Goal: Information Seeking & Learning: Compare options

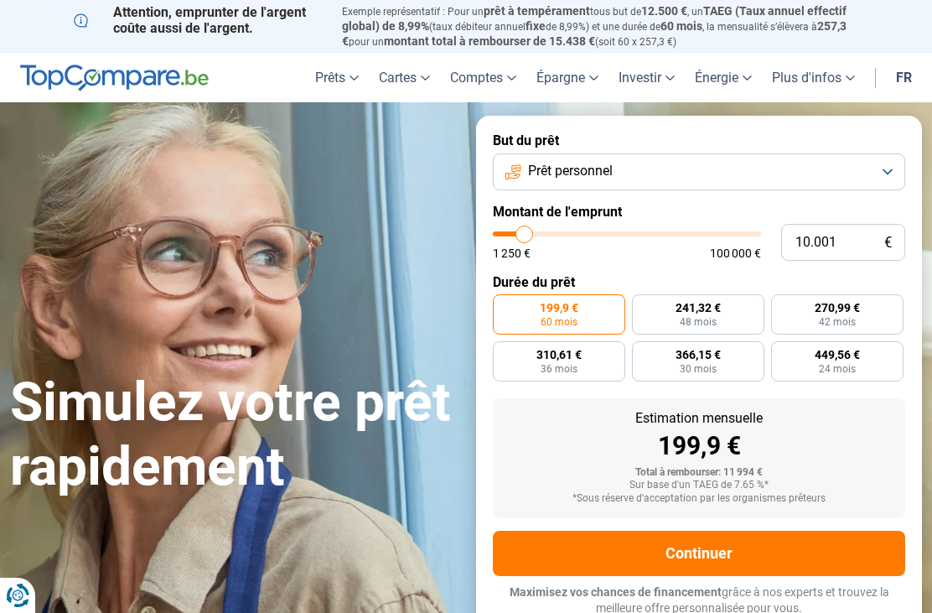
type input "13.000"
type input "13000"
type input "13.500"
type input "13500"
type input "14.500"
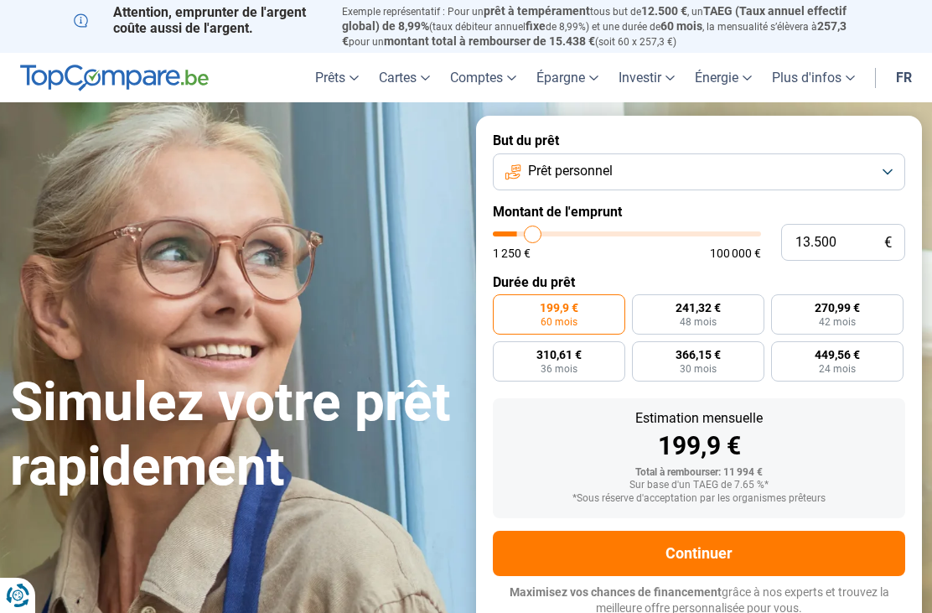
type input "14500"
type input "15.250"
type input "15250"
type input "16.000"
type input "16000"
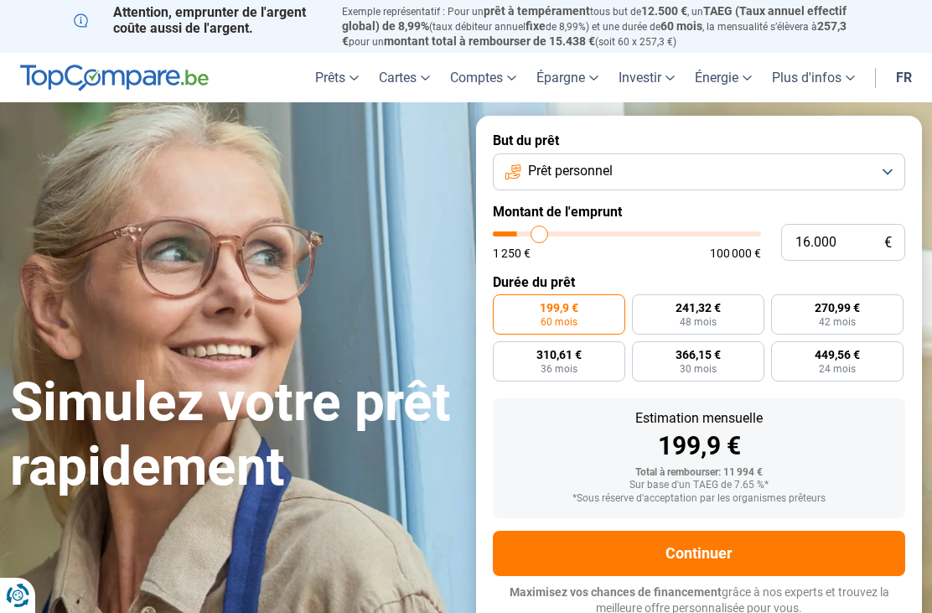
type input "17.000"
type input "17000"
type input "18.250"
type input "18250"
type input "19.250"
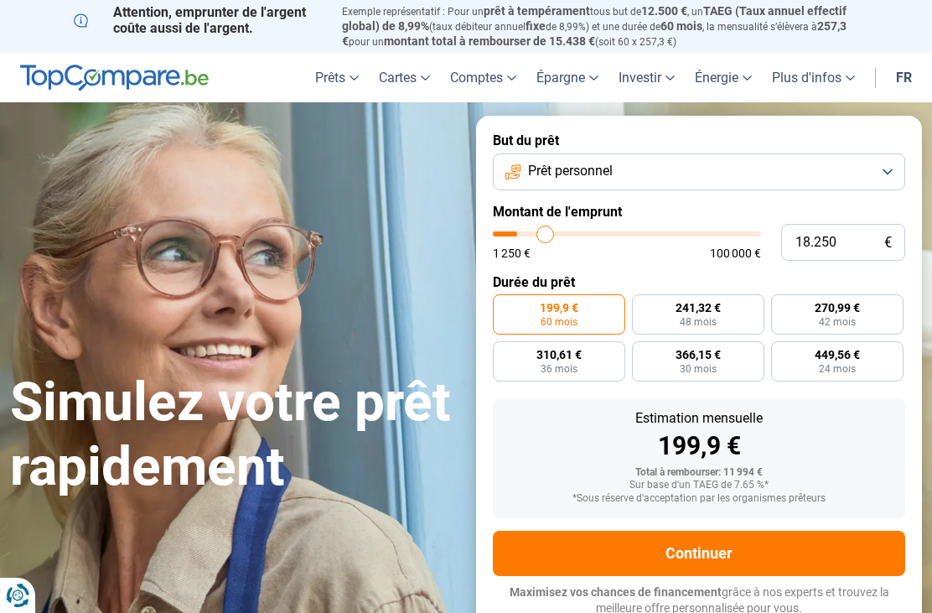
type input "19250"
type input "20.500"
type input "20500"
type input "21.750"
type input "21750"
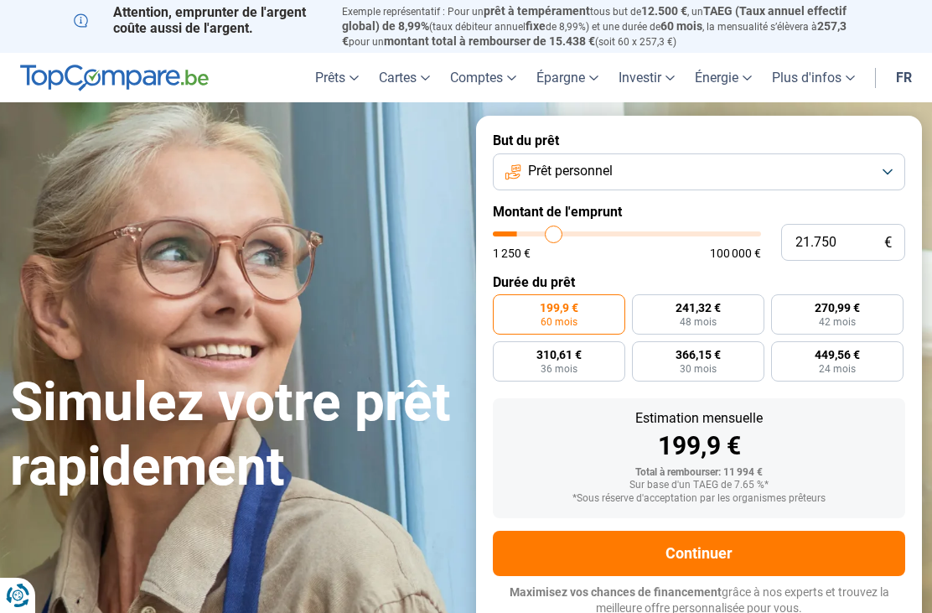
type input "23.500"
type input "23500"
type input "24.750"
type input "24750"
type input "26.500"
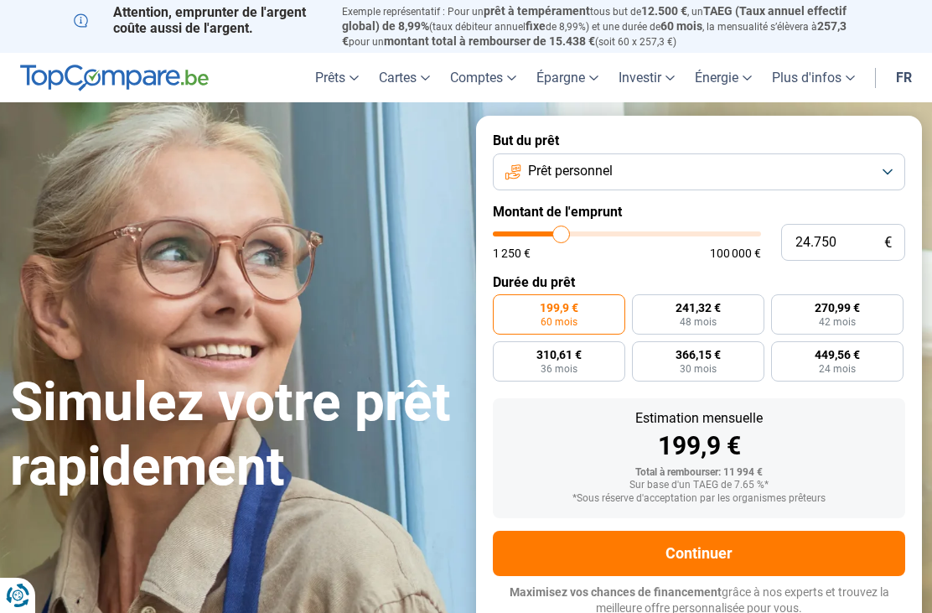
type input "26500"
type input "28.000"
type input "28000"
type input "29.500"
type input "29500"
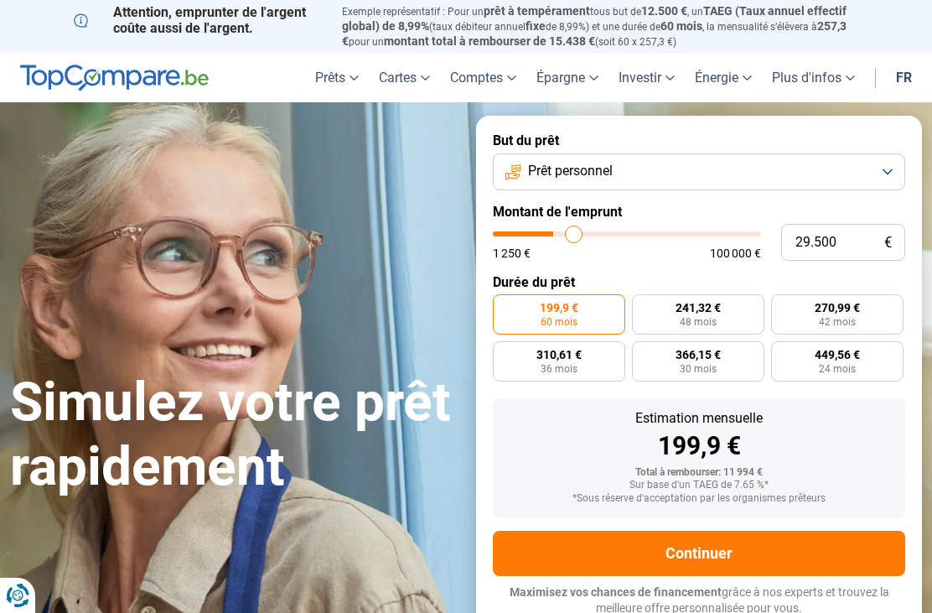
type input "31.000"
type input "31000"
type input "32.500"
type input "32500"
type input "33.750"
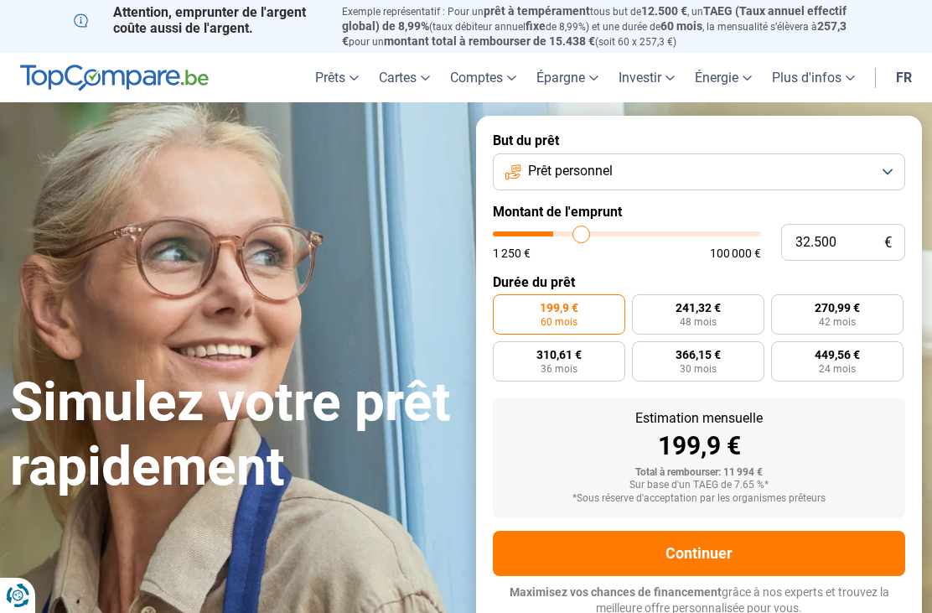
type input "33750"
type input "35.500"
type input "35500"
type input "36.750"
type input "36750"
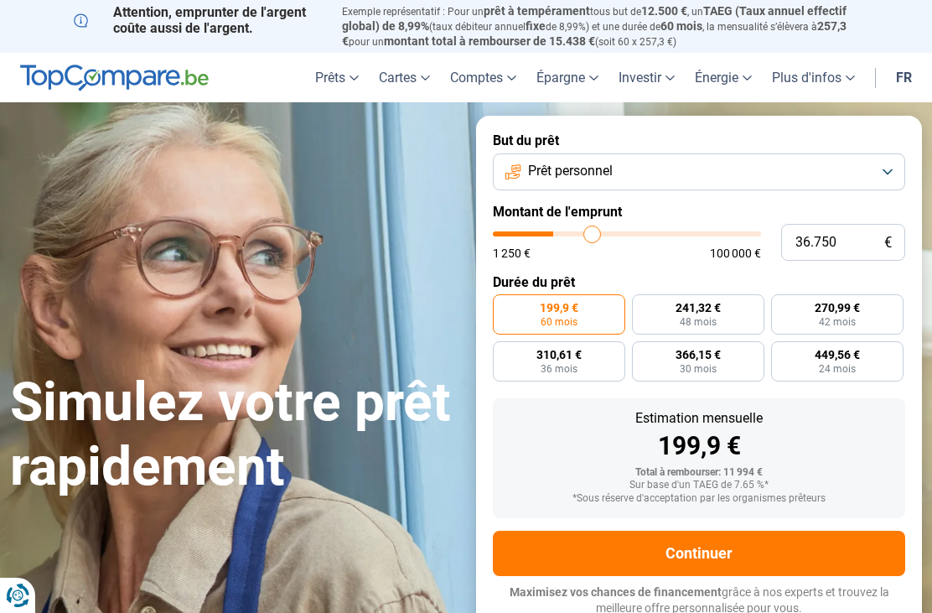
type input "37.750"
type input "37750"
type input "39.000"
type input "39000"
type input "40.000"
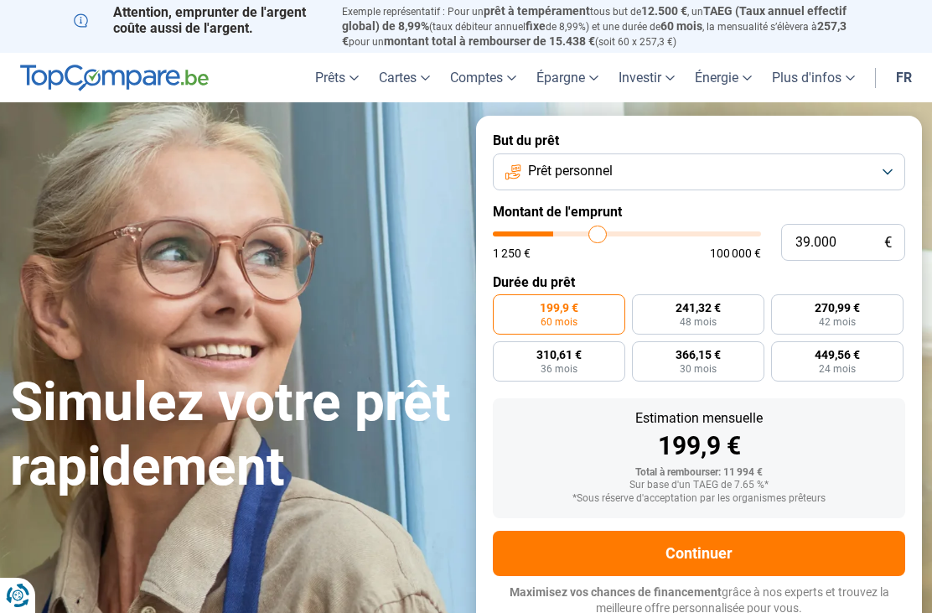
type input "40000"
type input "41.000"
type input "41000"
type input "41.750"
type input "41750"
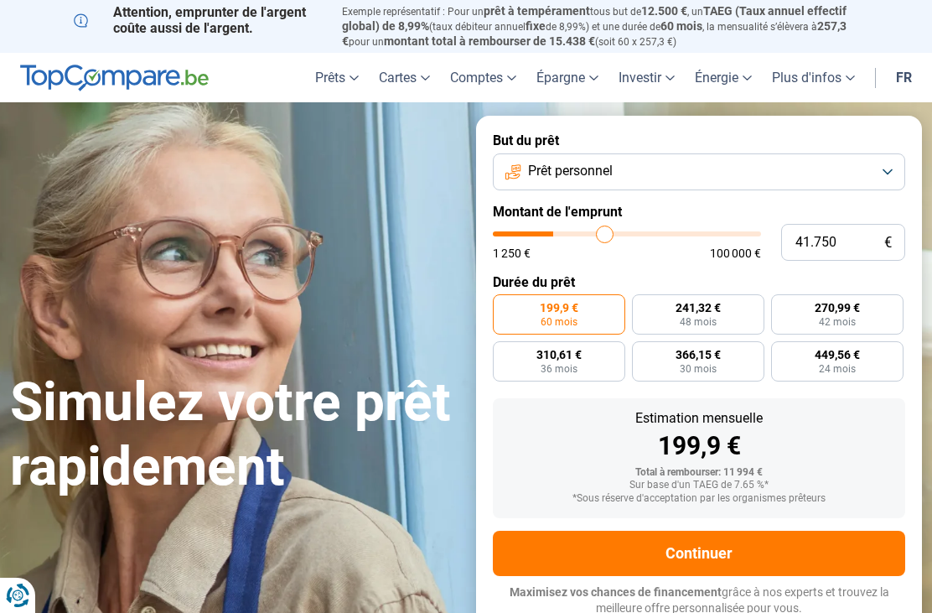
type input "42.750"
type input "42750"
type input "43.750"
type input "43750"
type input "44.250"
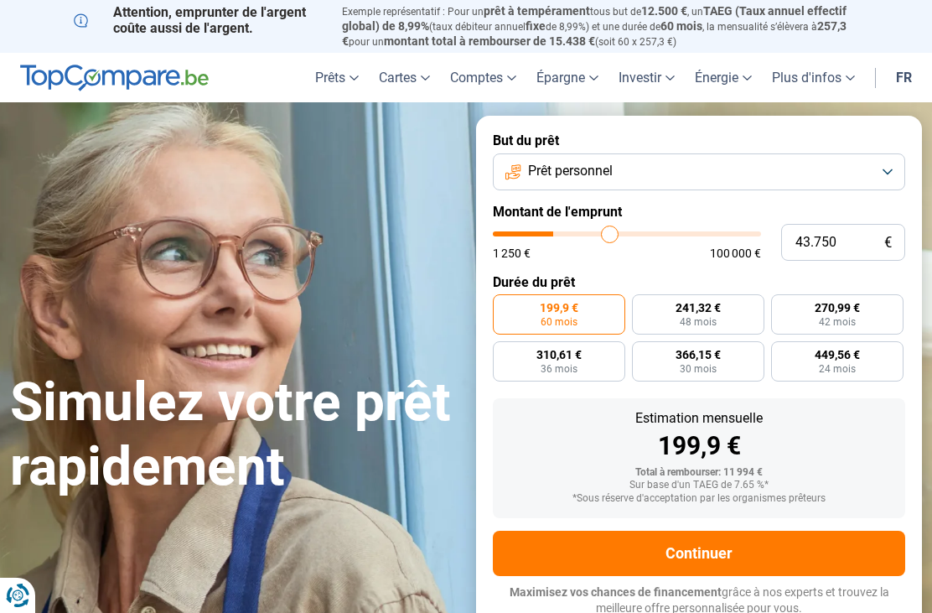
type input "44250"
type input "45.000"
type input "45000"
type input "45.500"
type input "45500"
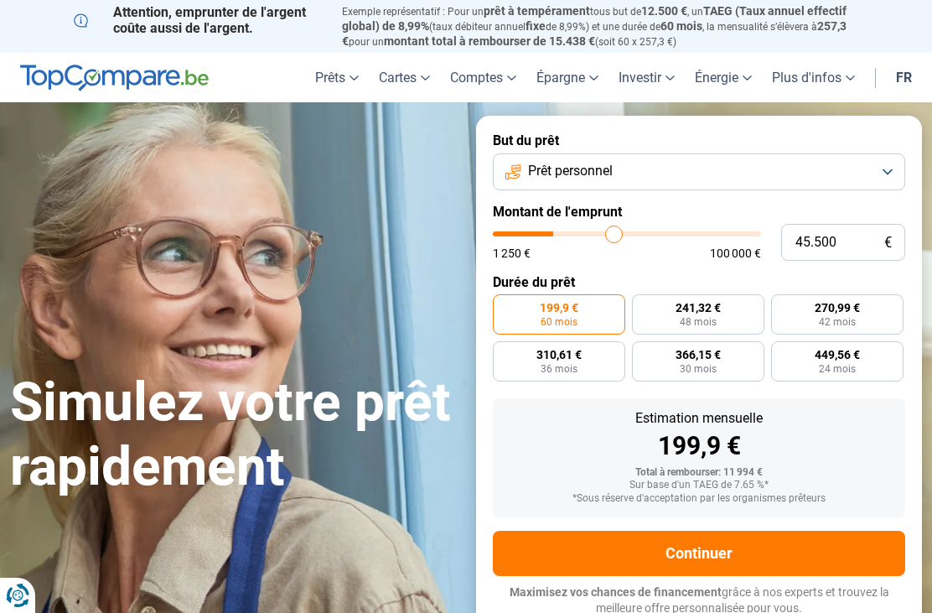
type input "46.000"
type input "46000"
type input "46.500"
type input "46500"
type input "47.000"
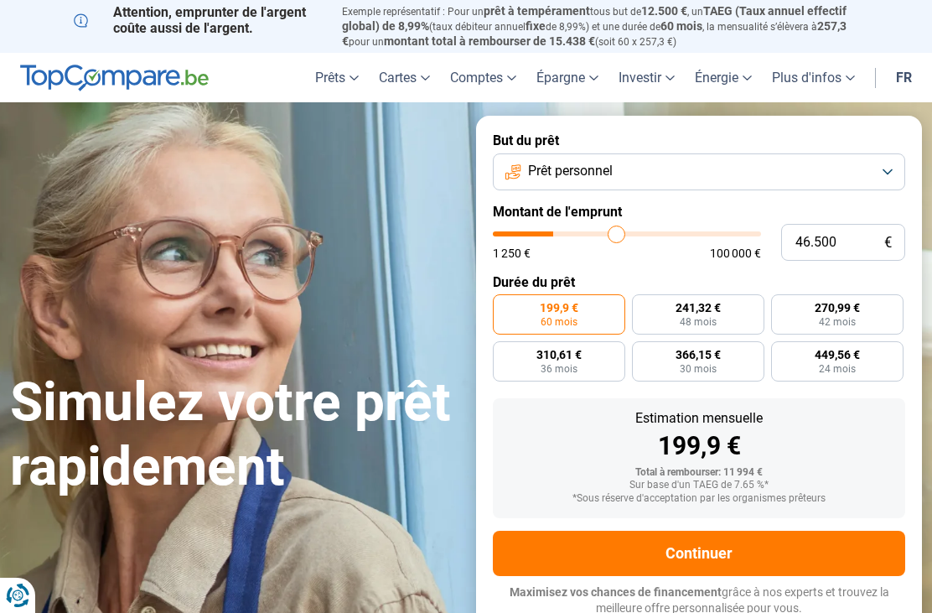
type input "47000"
type input "47.250"
type input "47250"
type input "47.500"
type input "47500"
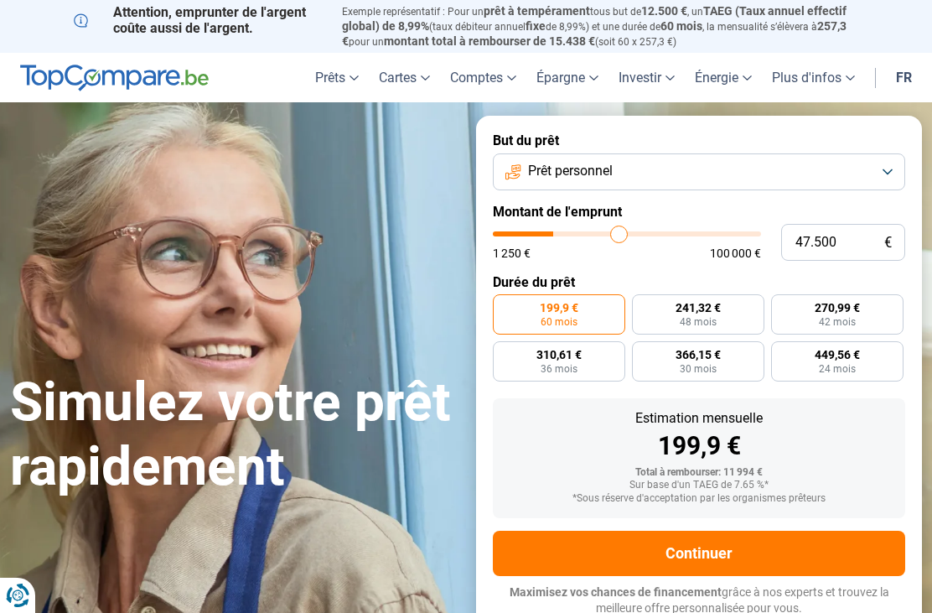
type input "48.000"
type input "48000"
type input "48.250"
type input "48250"
type input "48.500"
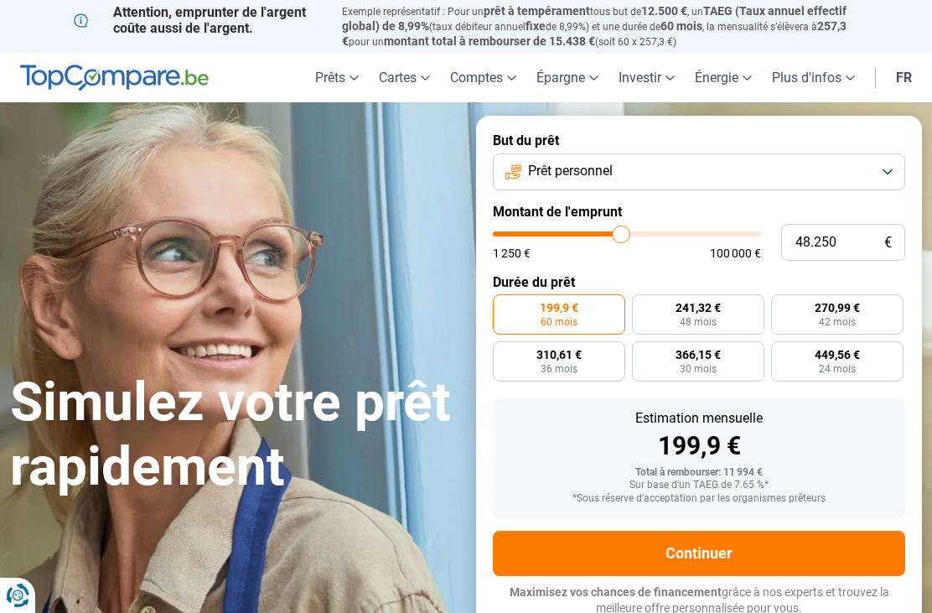
type input "48500"
type input "49.000"
type input "49000"
type input "49.250"
type input "49250"
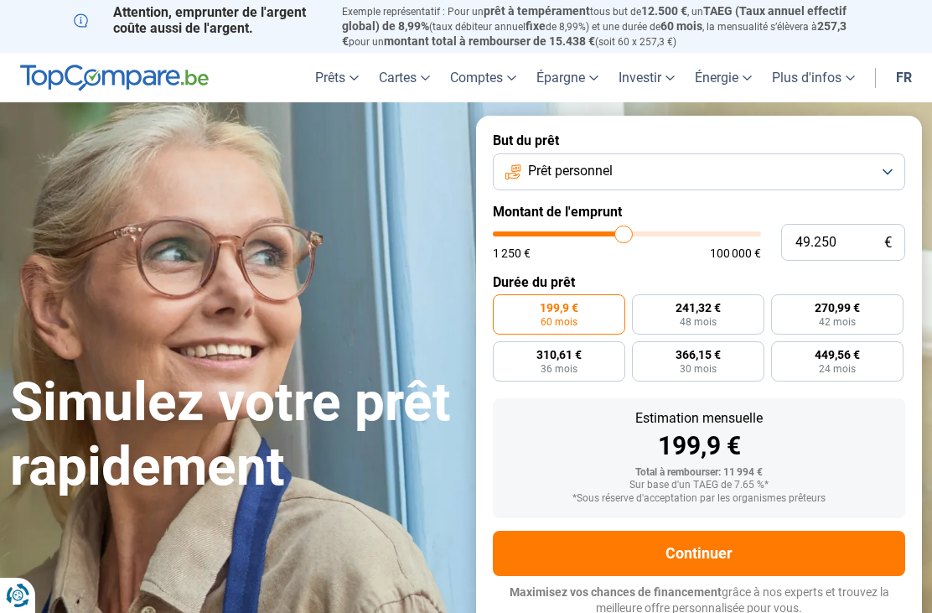
type input "49.500"
type input "49500"
type input "50.000"
type input "50000"
type input "50.250"
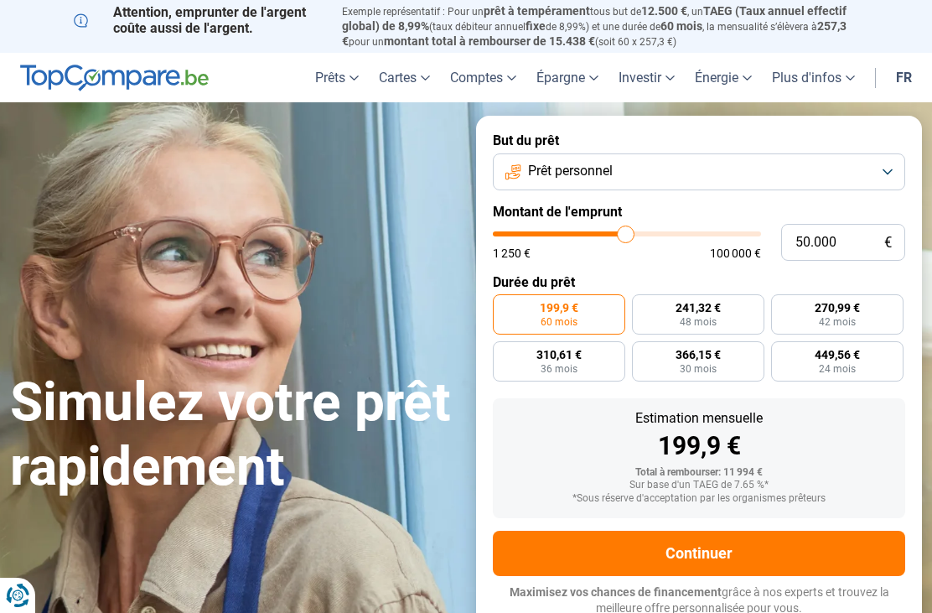
type input "50250"
type input "50.500"
type input "50500"
type input "51.000"
type input "51000"
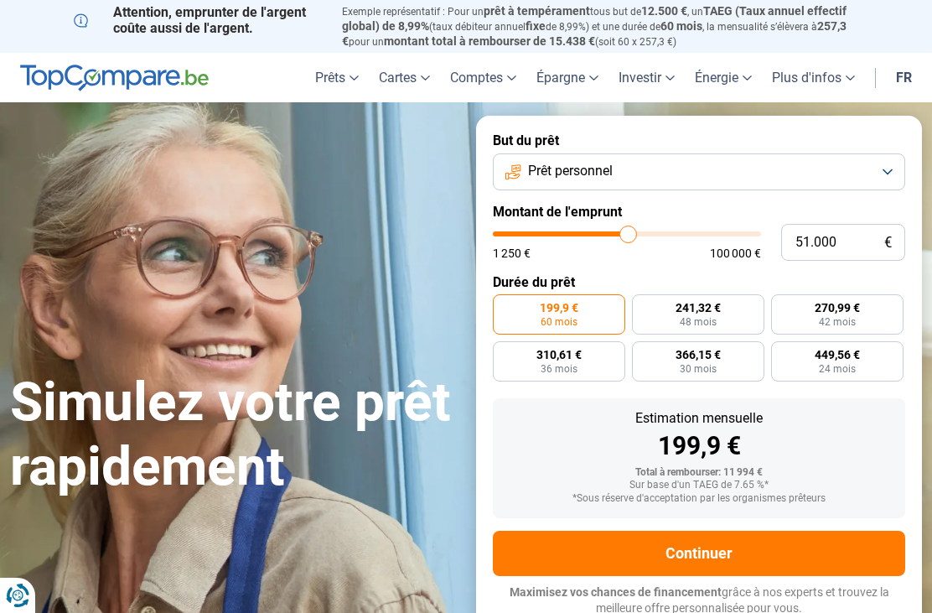
type input "51.250"
type input "51250"
type input "51.500"
type input "51500"
type input "52.000"
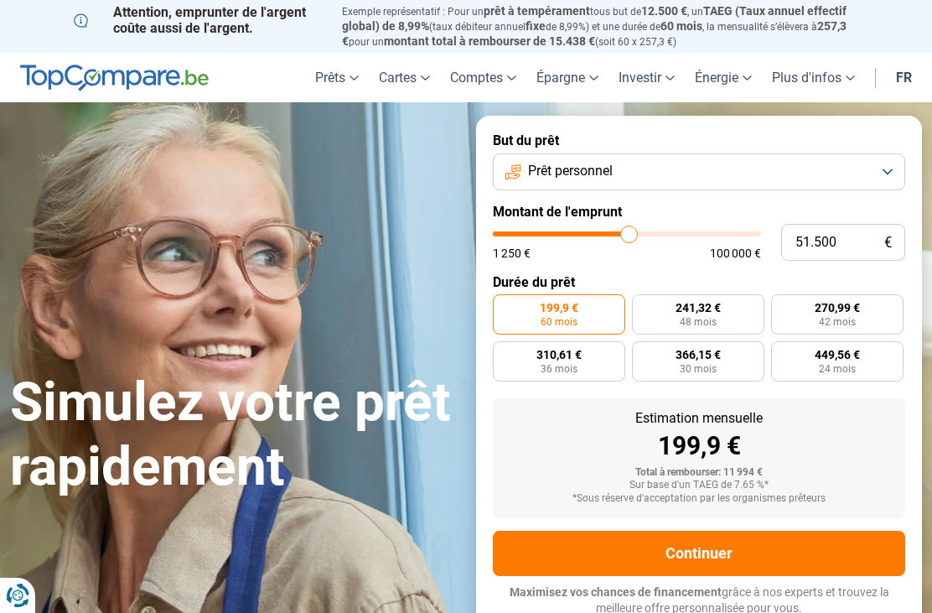
type input "52000"
type input "52.500"
type input "52500"
type input "52.750"
type input "52750"
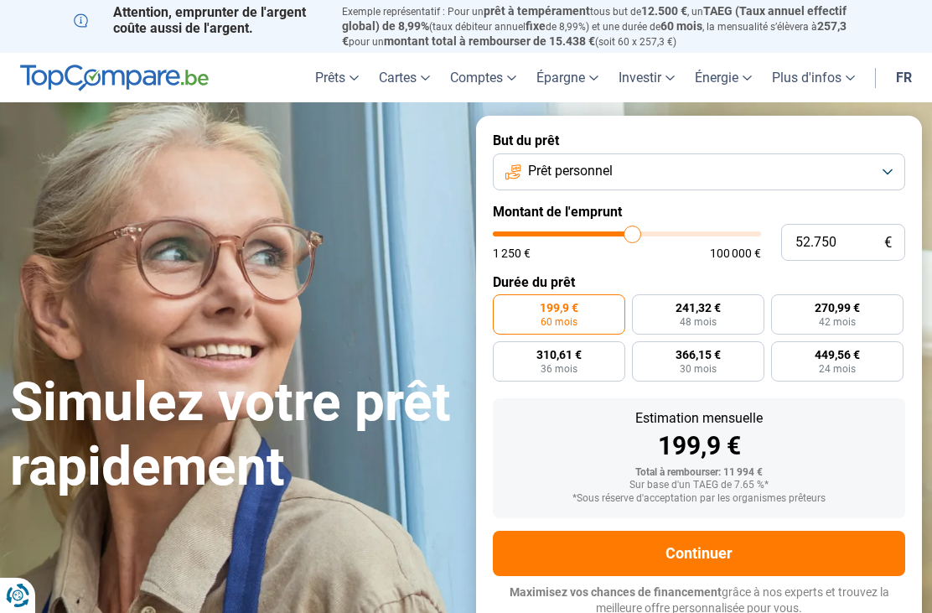
type input "53.250"
type input "53250"
type input "53.500"
type input "53500"
type input "54.250"
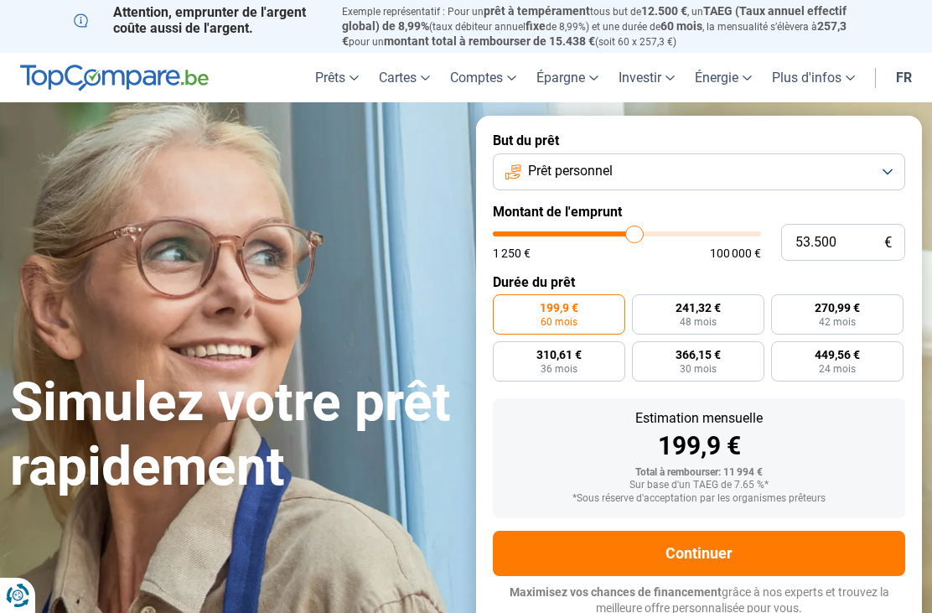
type input "54250"
type input "54.500"
type input "54500"
type input "54.750"
type input "54750"
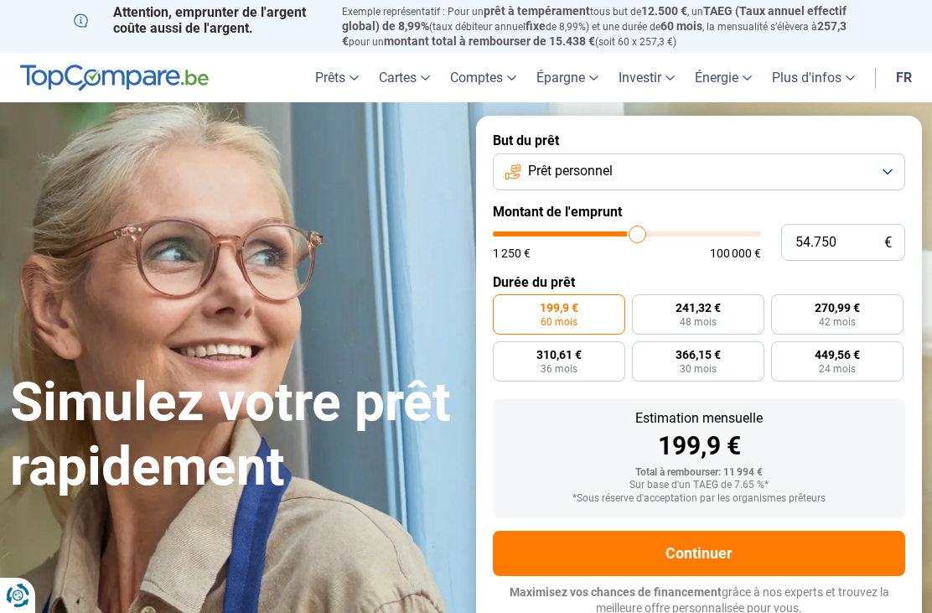
type input "55.250"
type input "55250"
type input "55.500"
type input "55500"
type input "55.750"
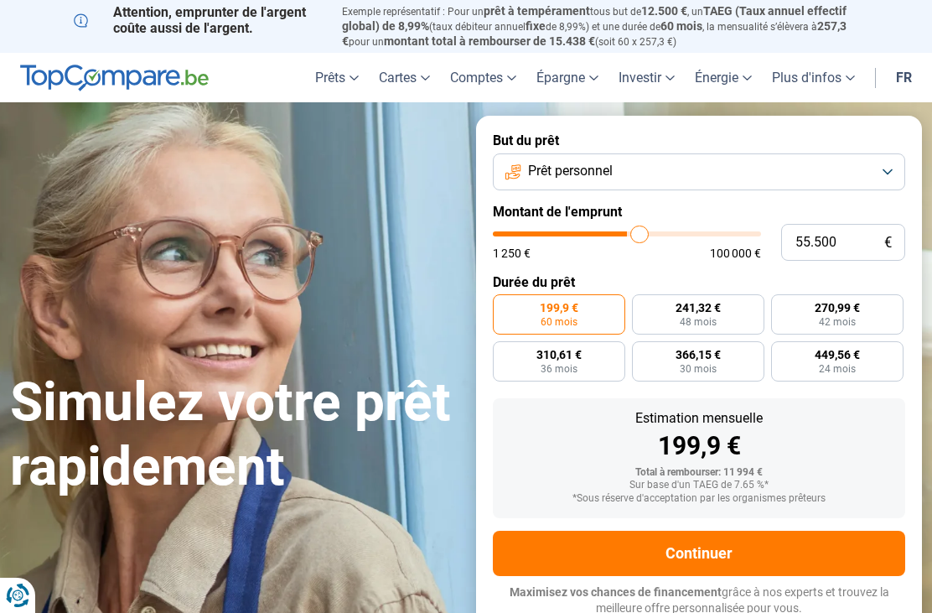
type input "55750"
type input "56.250"
type input "56250"
type input "56.500"
type input "56500"
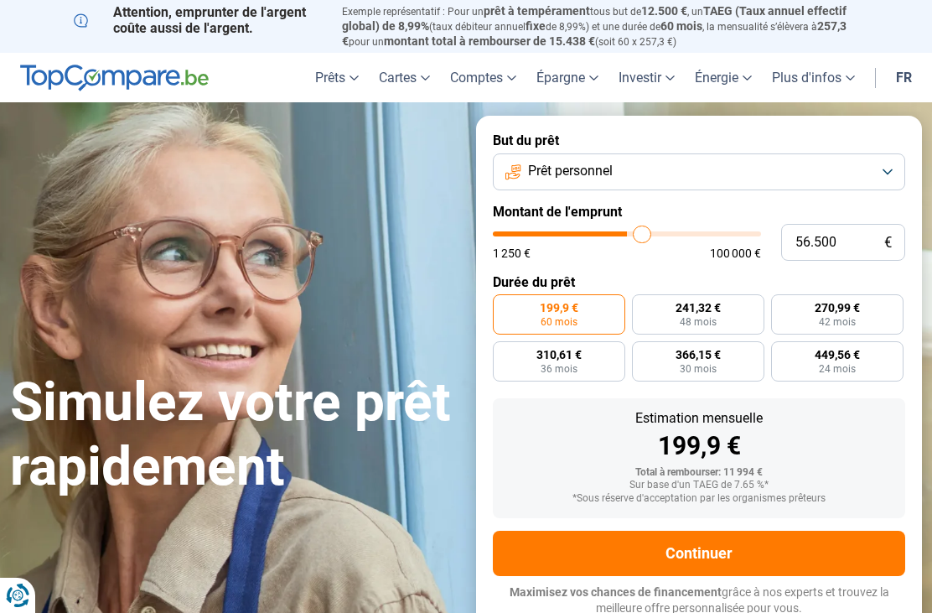
type input "56.750"
type input "56750"
type input "57.500"
type input "57500"
type input "57.750"
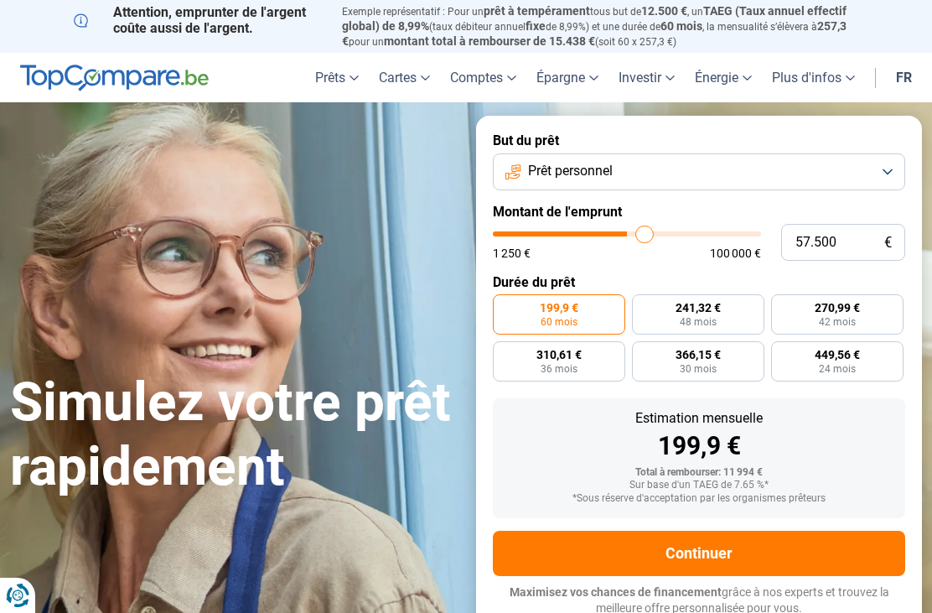
type input "57750"
type input "58.250"
type input "58250"
radio input "false"
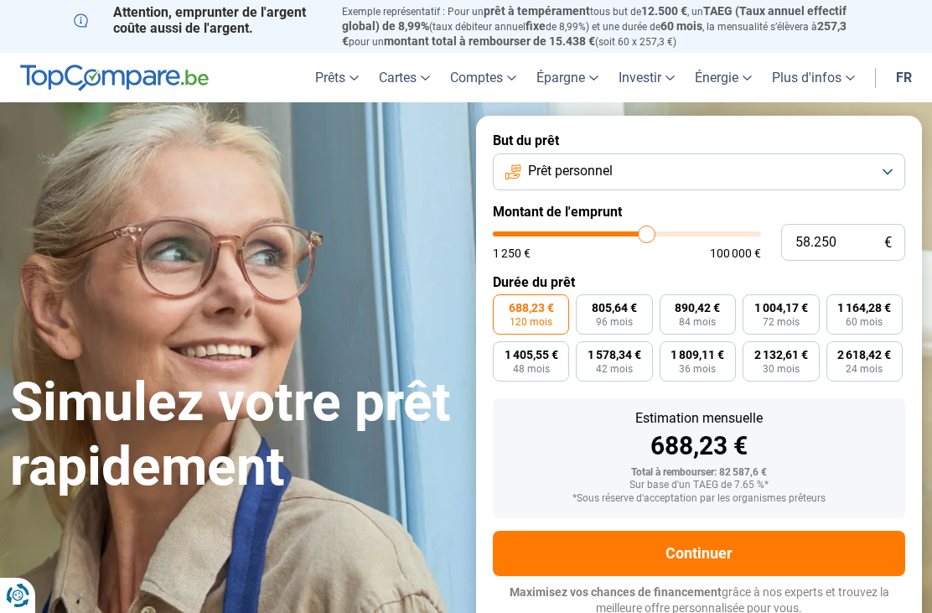
type input "52.250"
type input "52250"
type input "51.250"
type input "51250"
type input "50.250"
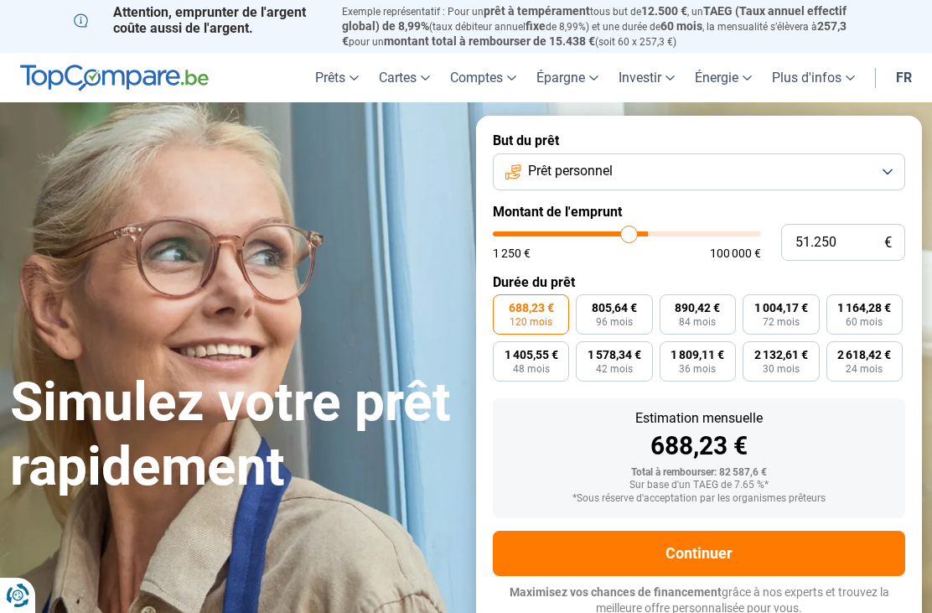
type input "50250"
type input "49.500"
type input "49500"
type input "48.500"
type input "48500"
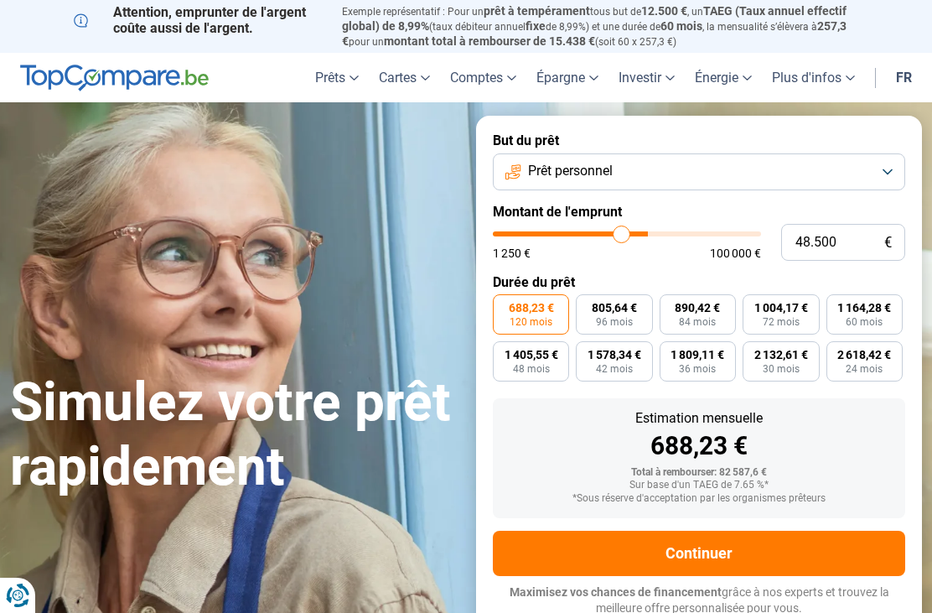
type input "48.000"
type input "48000"
type input "47.000"
type input "47000"
type input "46.000"
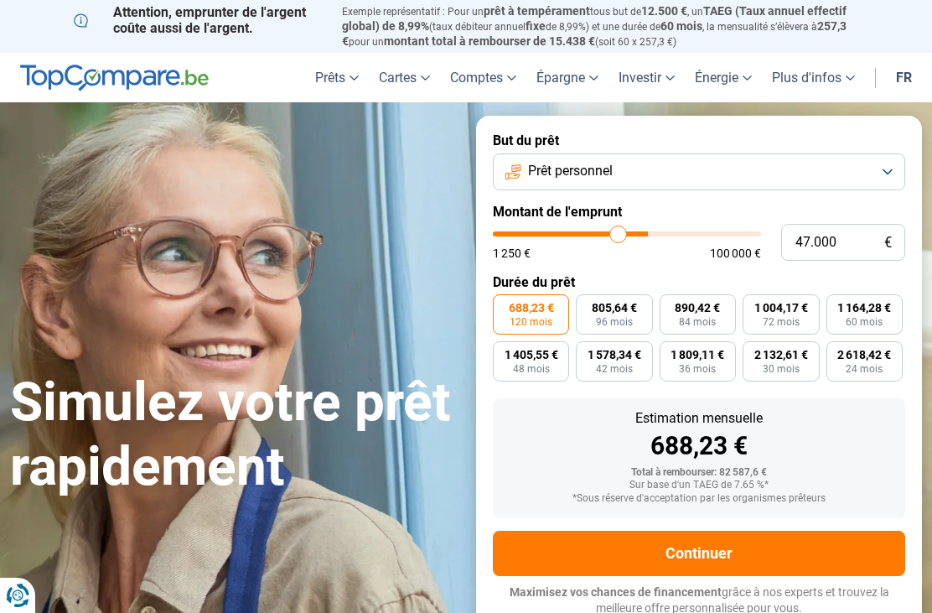
type input "46000"
type input "45.000"
type input "45000"
type input "44.000"
type input "44000"
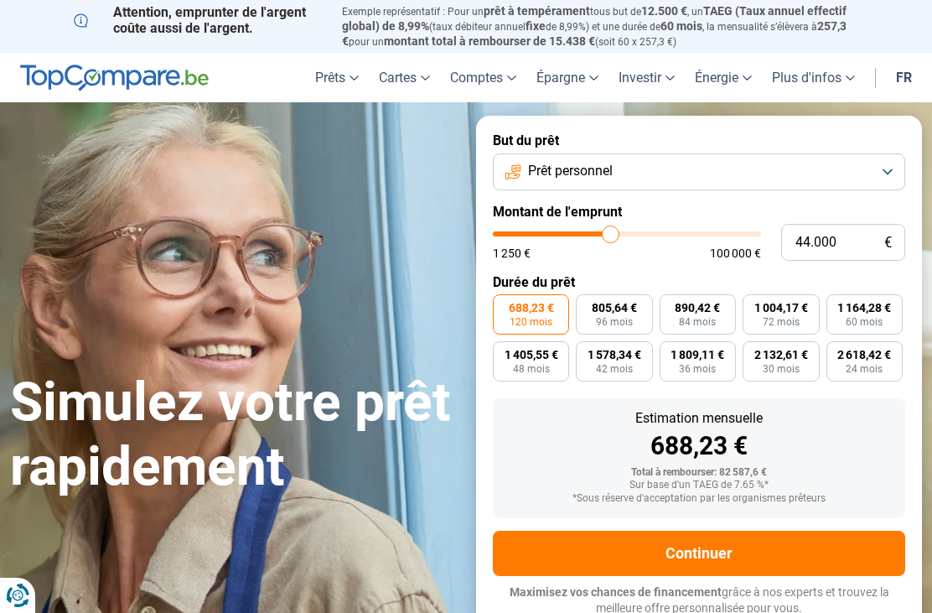
type input "43.000"
type input "43000"
type input "42.000"
type input "42000"
type input "41.000"
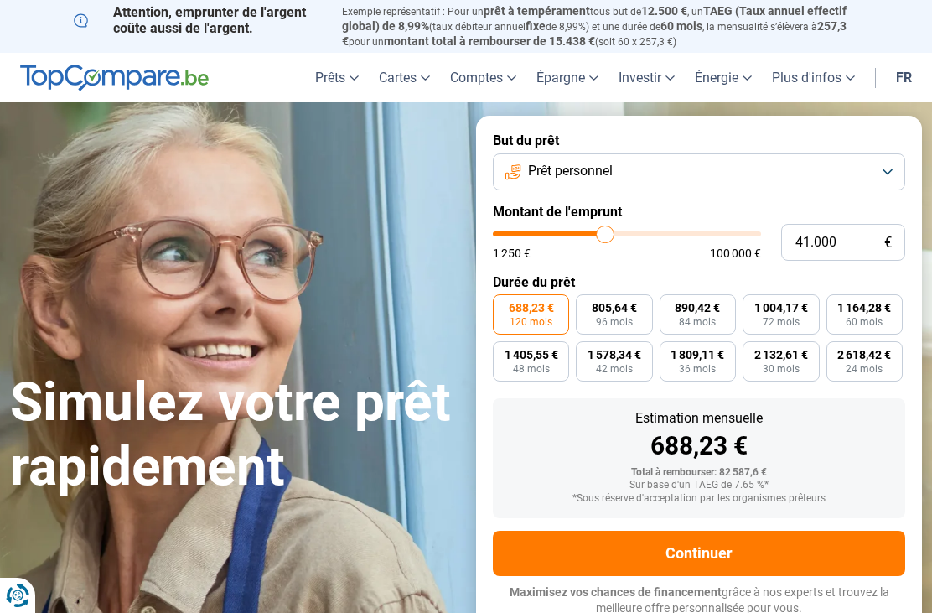
type input "41000"
type input "40.250"
type input "40250"
type input "39.250"
type input "39250"
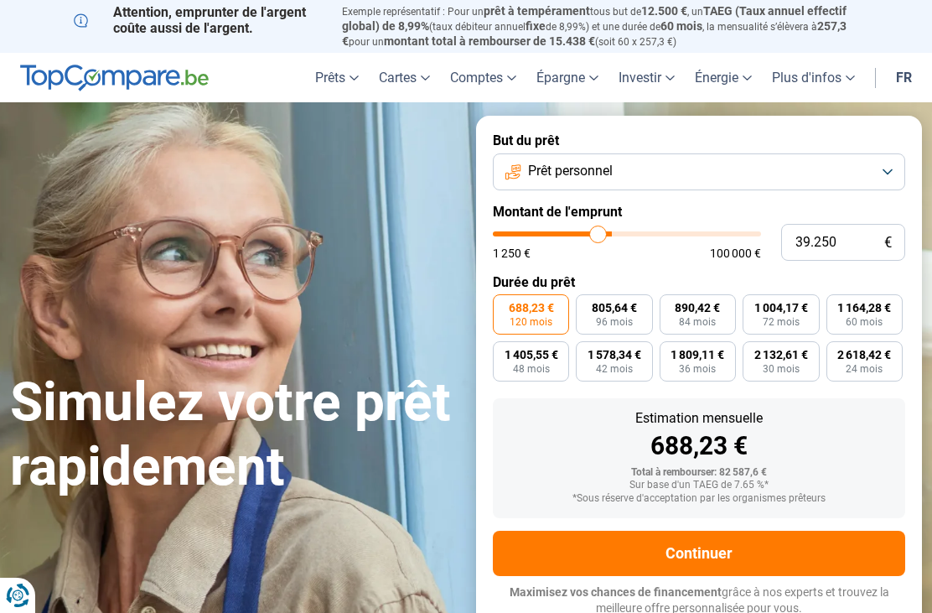
type input "38.500"
type input "38500"
type input "38.000"
type input "38000"
type input "37.250"
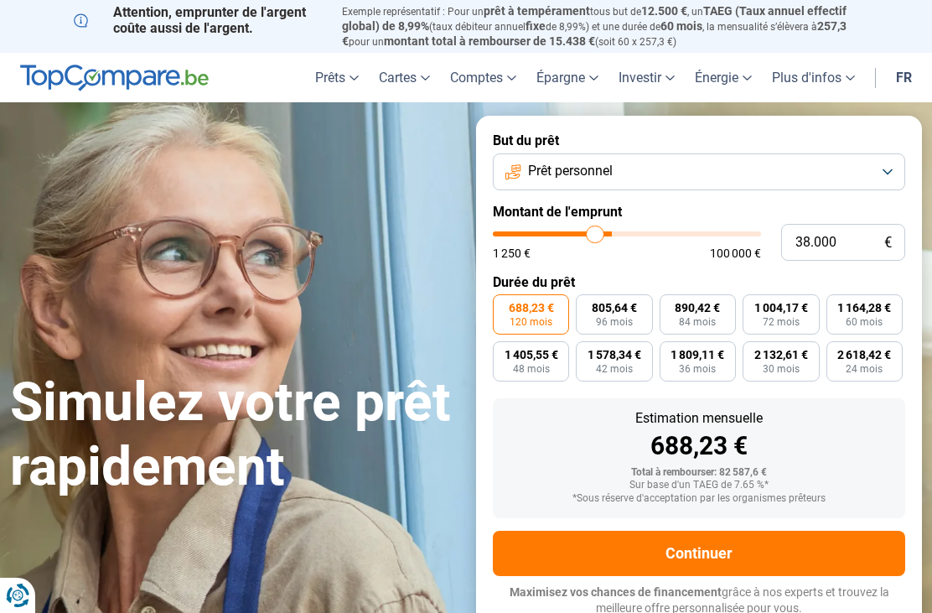
type input "37250"
type input "36.500"
type input "36500"
type input "36.000"
type input "36000"
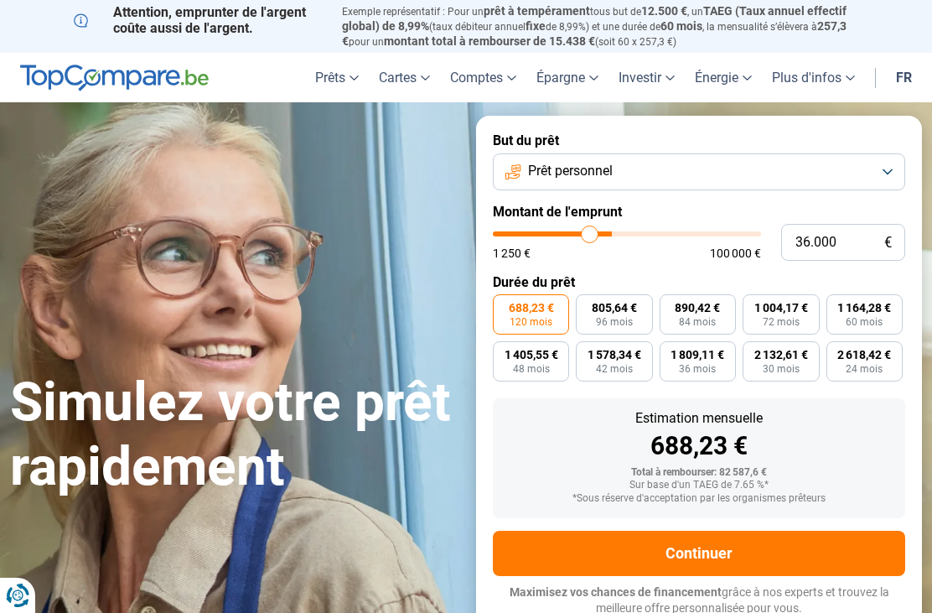
type input "35.750"
type input "35750"
type input "35.000"
type input "35000"
type input "34.750"
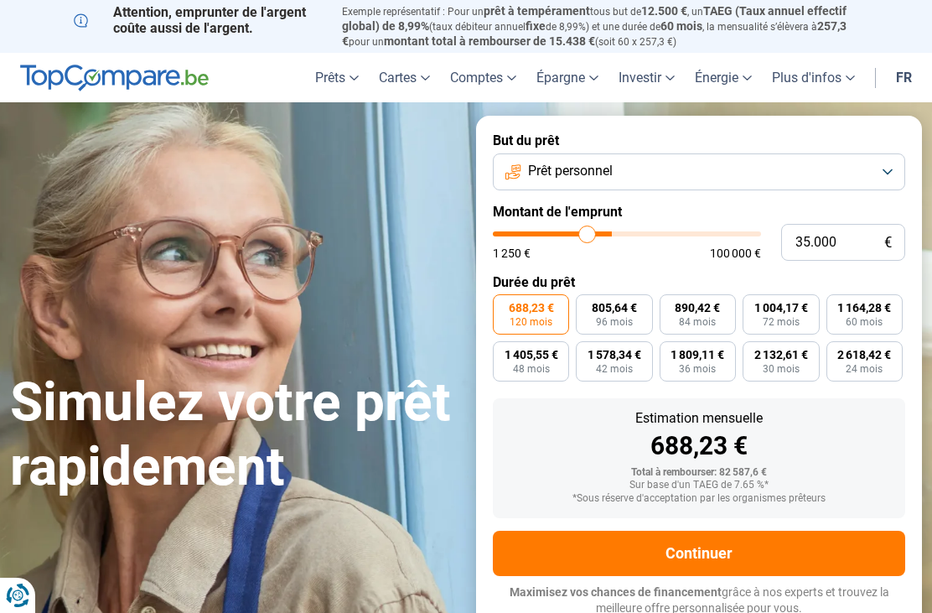
type input "34750"
type input "34.250"
type input "34250"
type input "33.750"
type input "33750"
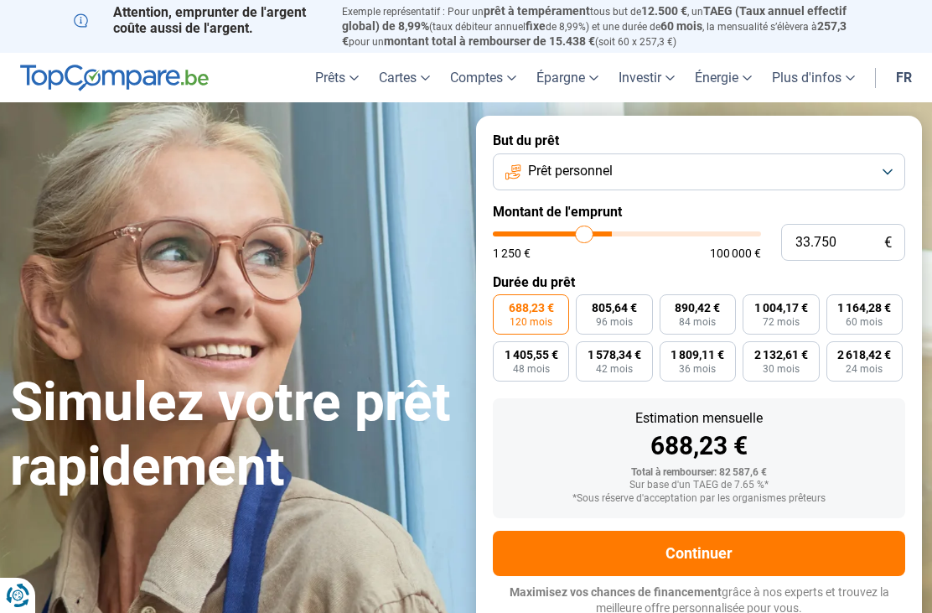
type input "33.250"
type input "33250"
type input "33.000"
type input "33000"
type input "32.750"
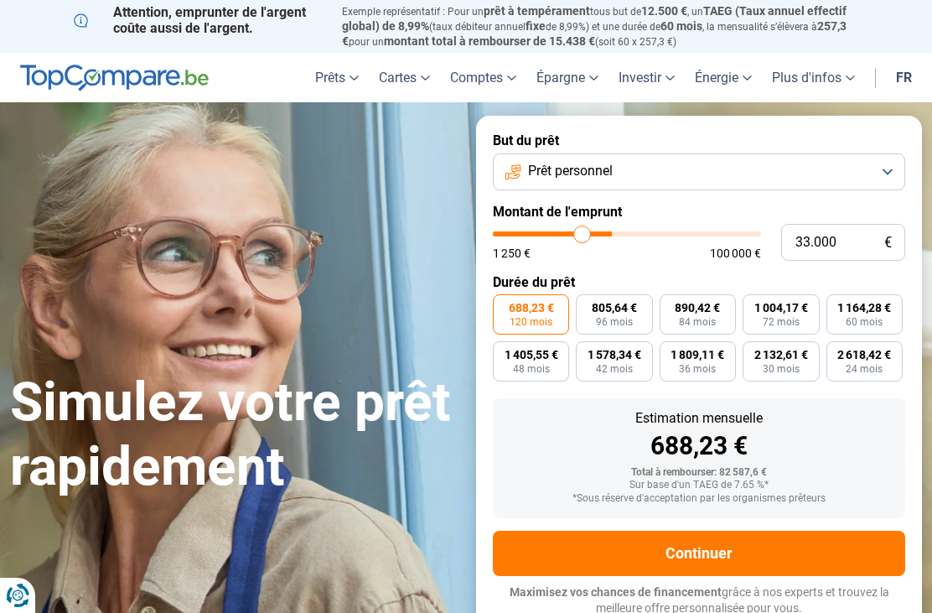
type input "32750"
type input "32.250"
type input "32250"
type input "32.000"
type input "32000"
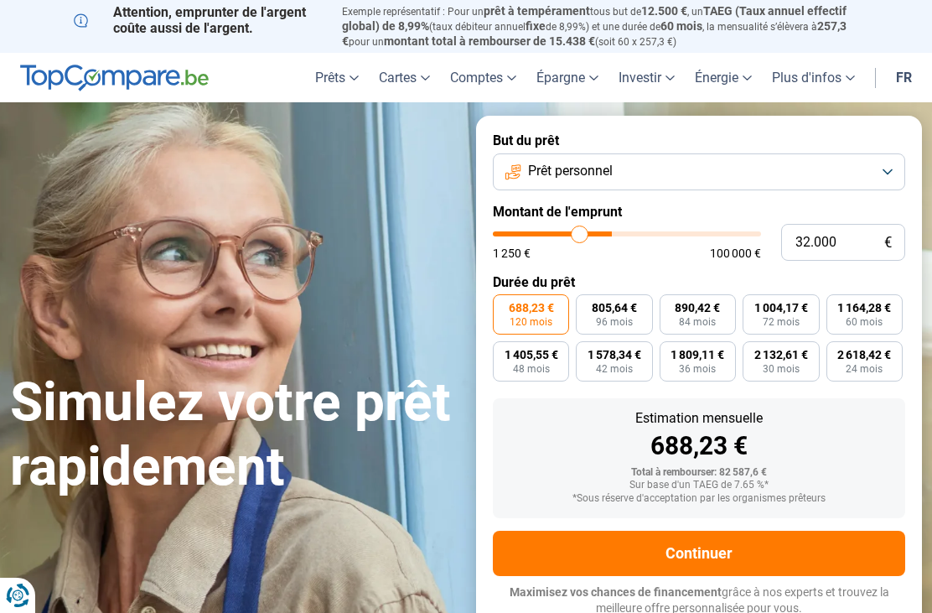
type input "31.750"
type input "31750"
type input "31.250"
type input "31250"
type input "31.000"
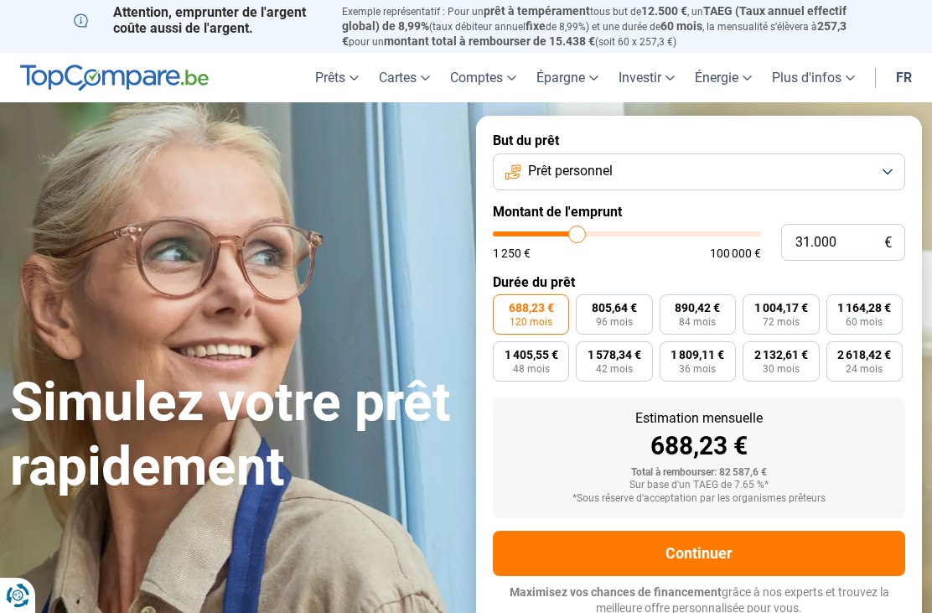
type input "31000"
type input "35.250"
type input "35250"
type input "35.750"
type input "35750"
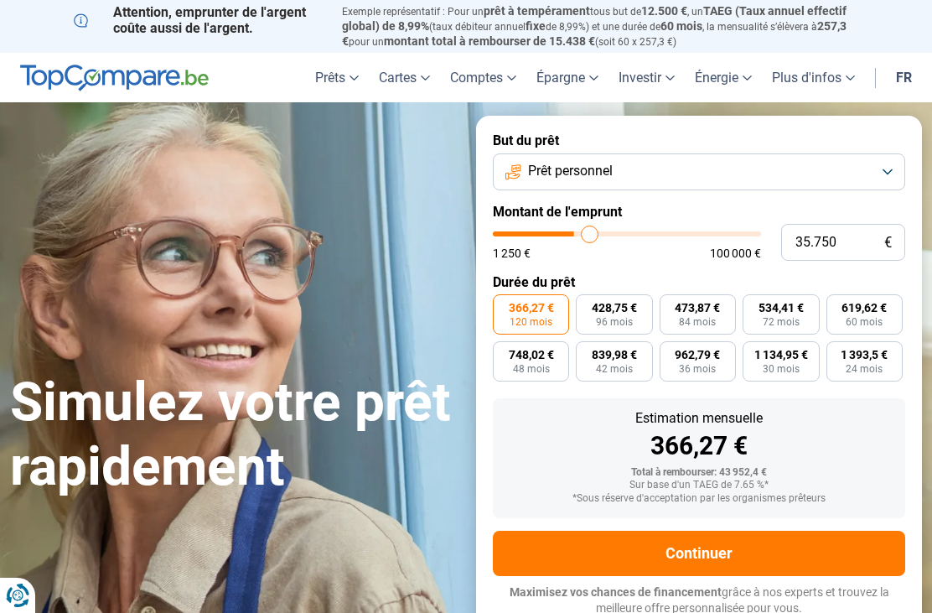
type input "36.000"
click at [598, 231] on input "range" at bounding box center [627, 233] width 268 height 5
